Goal: Task Accomplishment & Management: Complete application form

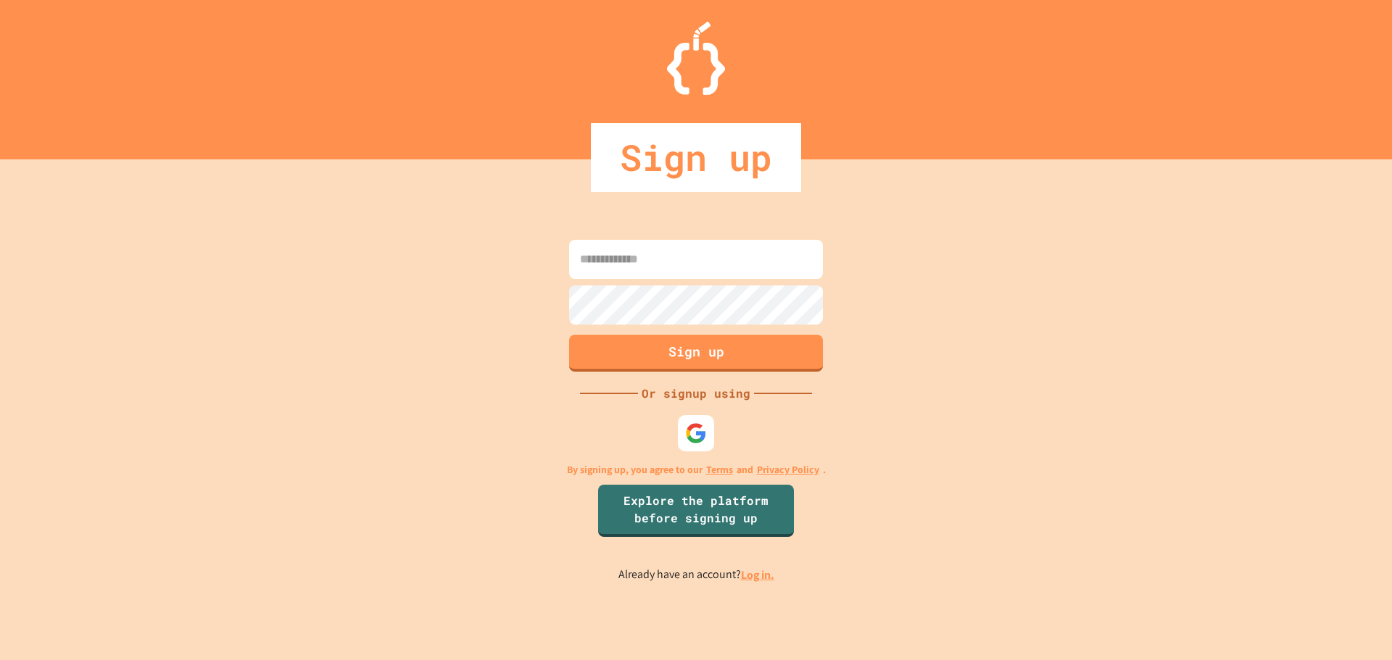
click at [704, 268] on input at bounding box center [696, 259] width 254 height 39
click at [695, 436] on img at bounding box center [695, 433] width 23 height 23
click at [656, 252] on input at bounding box center [696, 259] width 254 height 39
type input "**********"
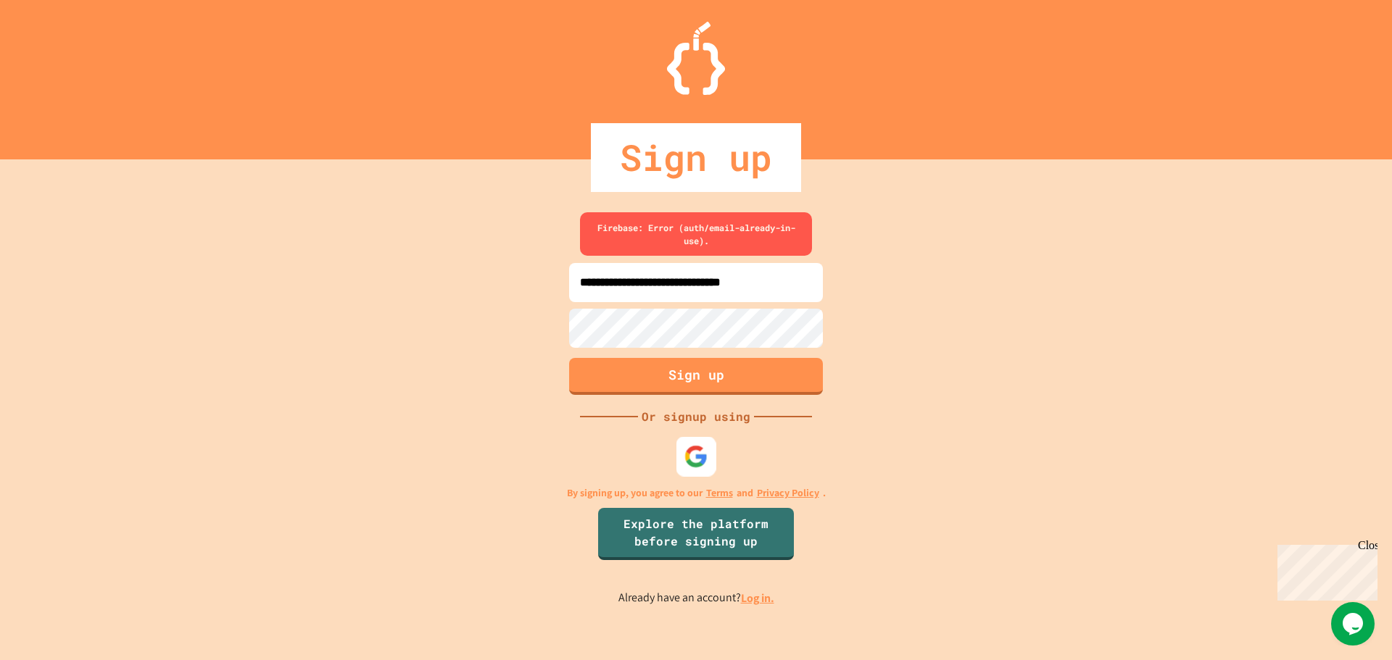
click at [681, 453] on div at bounding box center [696, 457] width 40 height 40
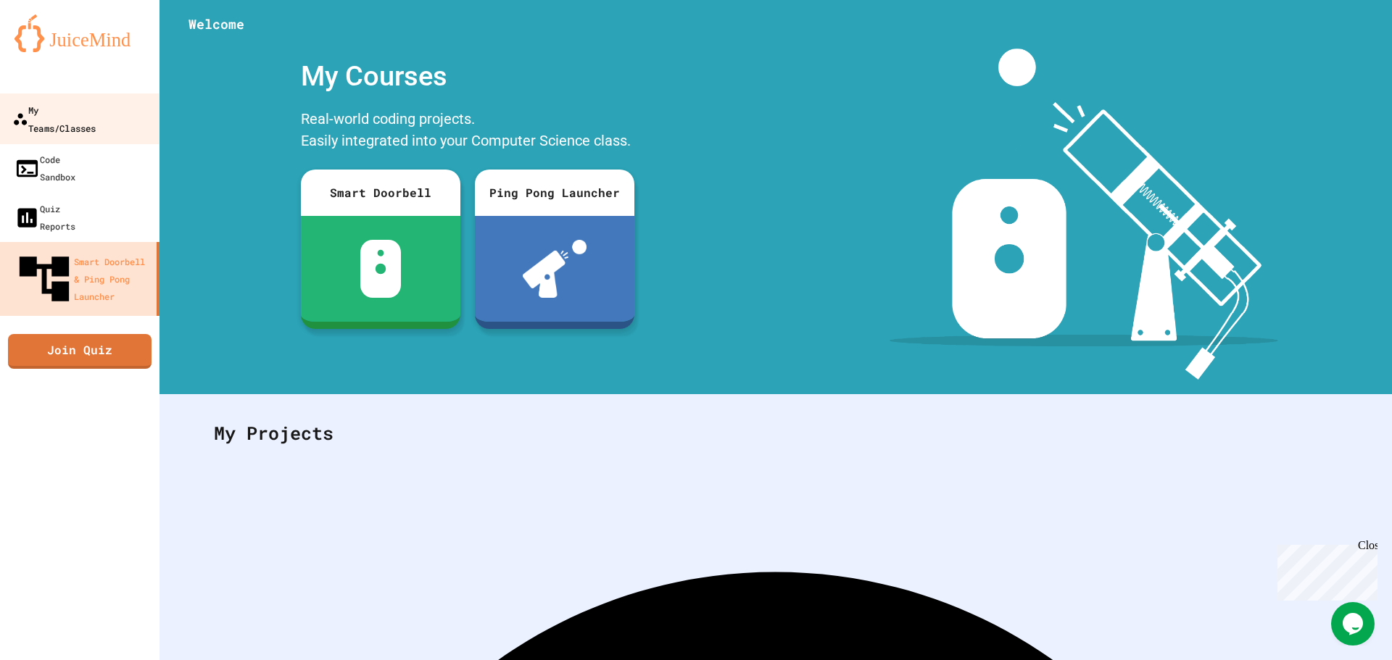
click at [96, 109] on div "My Teams/Classes" at bounding box center [53, 119] width 83 height 36
